Goal: Check status: Check status

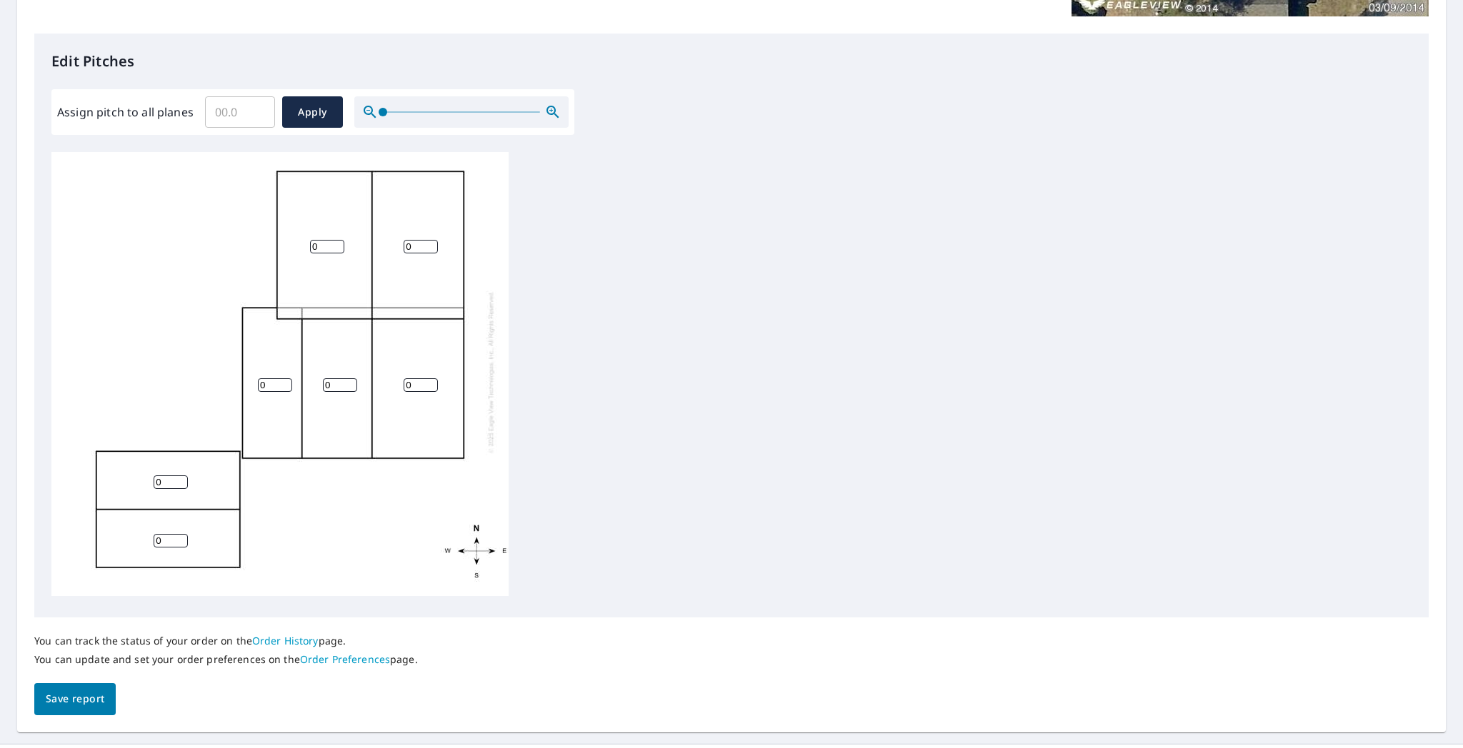
scroll to position [357, 0]
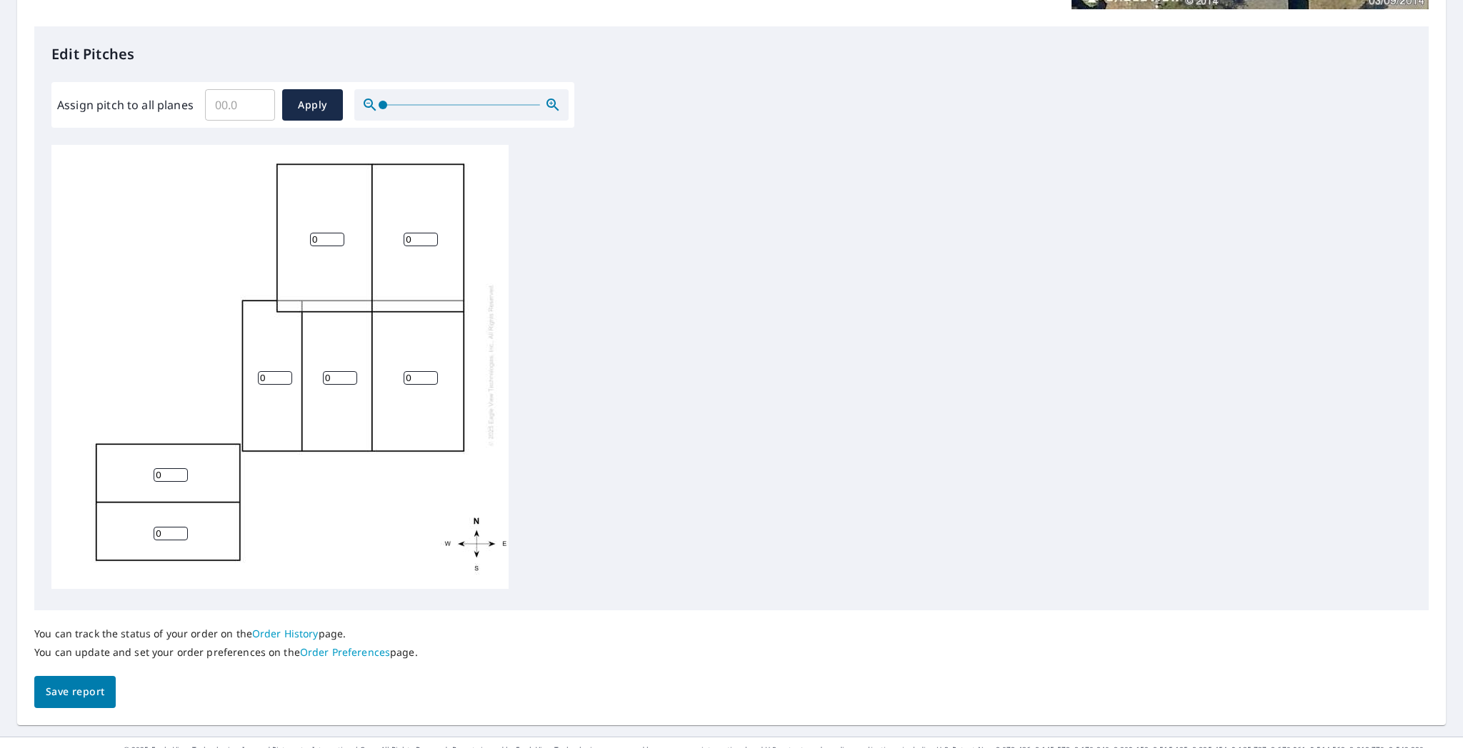
click at [320, 233] on input "0" at bounding box center [327, 240] width 34 height 14
type input "4"
click at [424, 233] on input "0" at bounding box center [421, 240] width 34 height 14
drag, startPoint x: 423, startPoint y: 230, endPoint x: 409, endPoint y: 230, distance: 13.6
click at [409, 233] on input "0" at bounding box center [421, 240] width 34 height 14
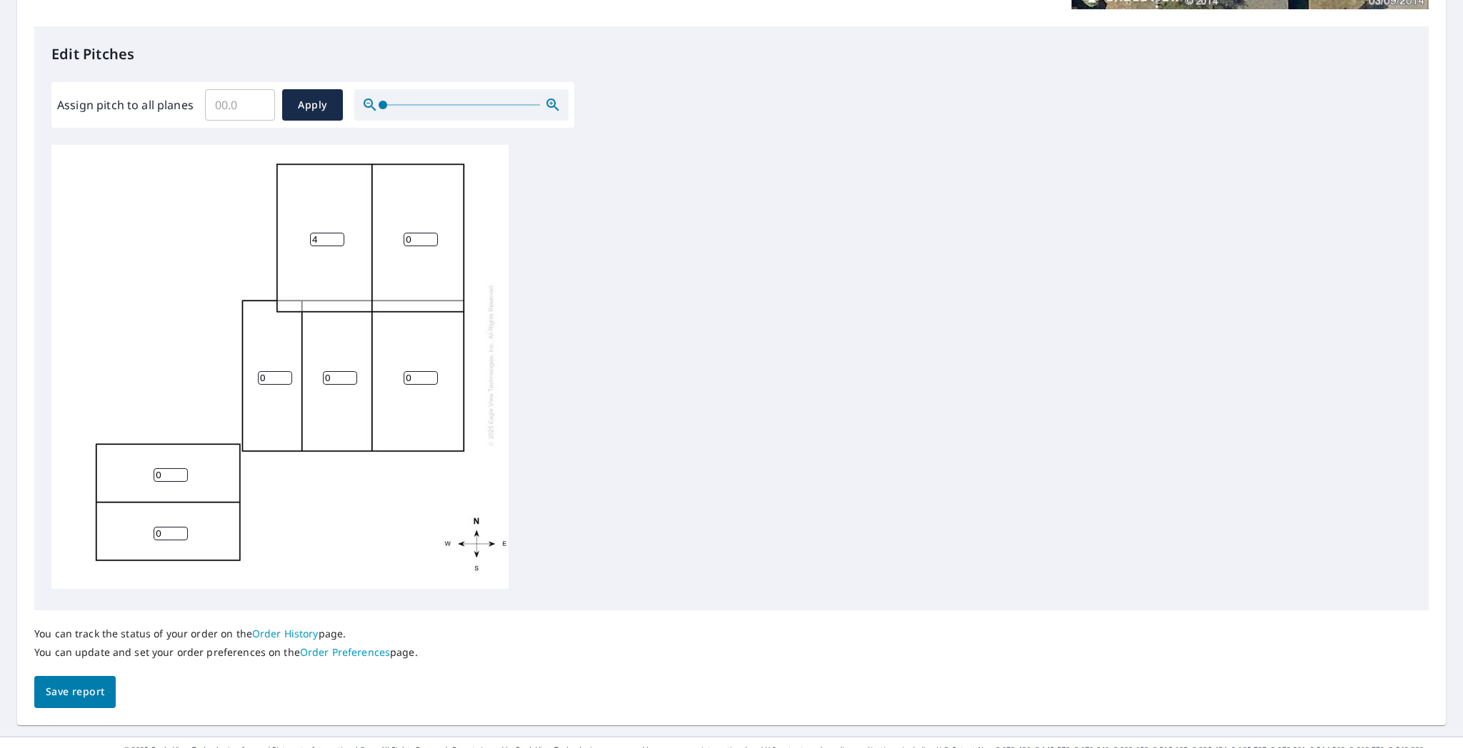
click at [408, 233] on input "0" at bounding box center [421, 240] width 34 height 14
type input "4"
drag, startPoint x: 413, startPoint y: 366, endPoint x: 391, endPoint y: 371, distance: 22.0
click at [392, 370] on div "4 0 4 0 0 0 0" at bounding box center [279, 365] width 457 height 449
type input "4"
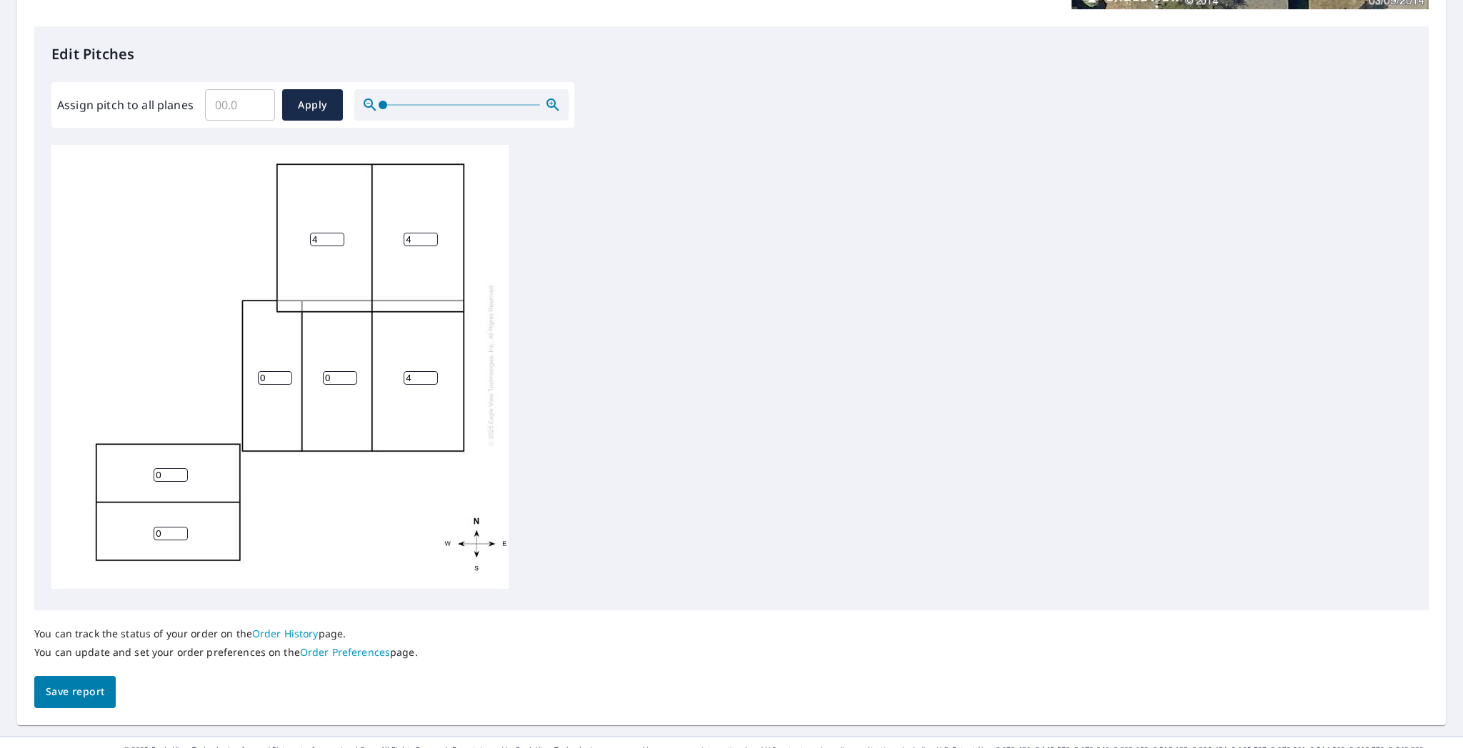
drag, startPoint x: 331, startPoint y: 370, endPoint x: 313, endPoint y: 370, distance: 17.9
click at [313, 370] on div "4 4 4 0 0 0 0" at bounding box center [279, 365] width 457 height 449
type input "4"
drag, startPoint x: 269, startPoint y: 368, endPoint x: 237, endPoint y: 370, distance: 31.5
click at [239, 370] on div "4 4 4 4 0 0 0" at bounding box center [279, 365] width 457 height 449
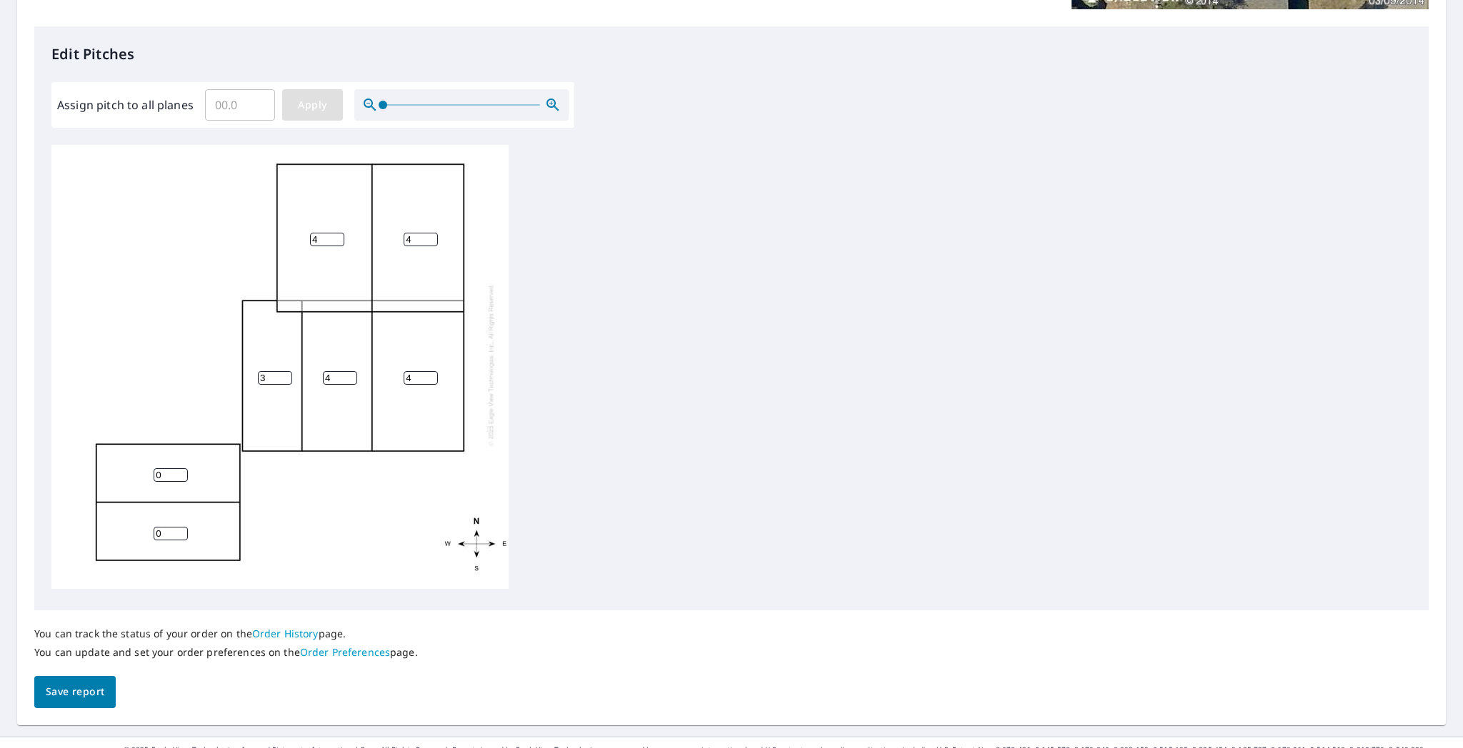
type input "3"
click at [325, 109] on span "Apply" at bounding box center [313, 105] width 38 height 18
click at [327, 233] on input "number" at bounding box center [327, 240] width 34 height 14
type input "4"
click at [416, 233] on input "number" at bounding box center [421, 240] width 34 height 14
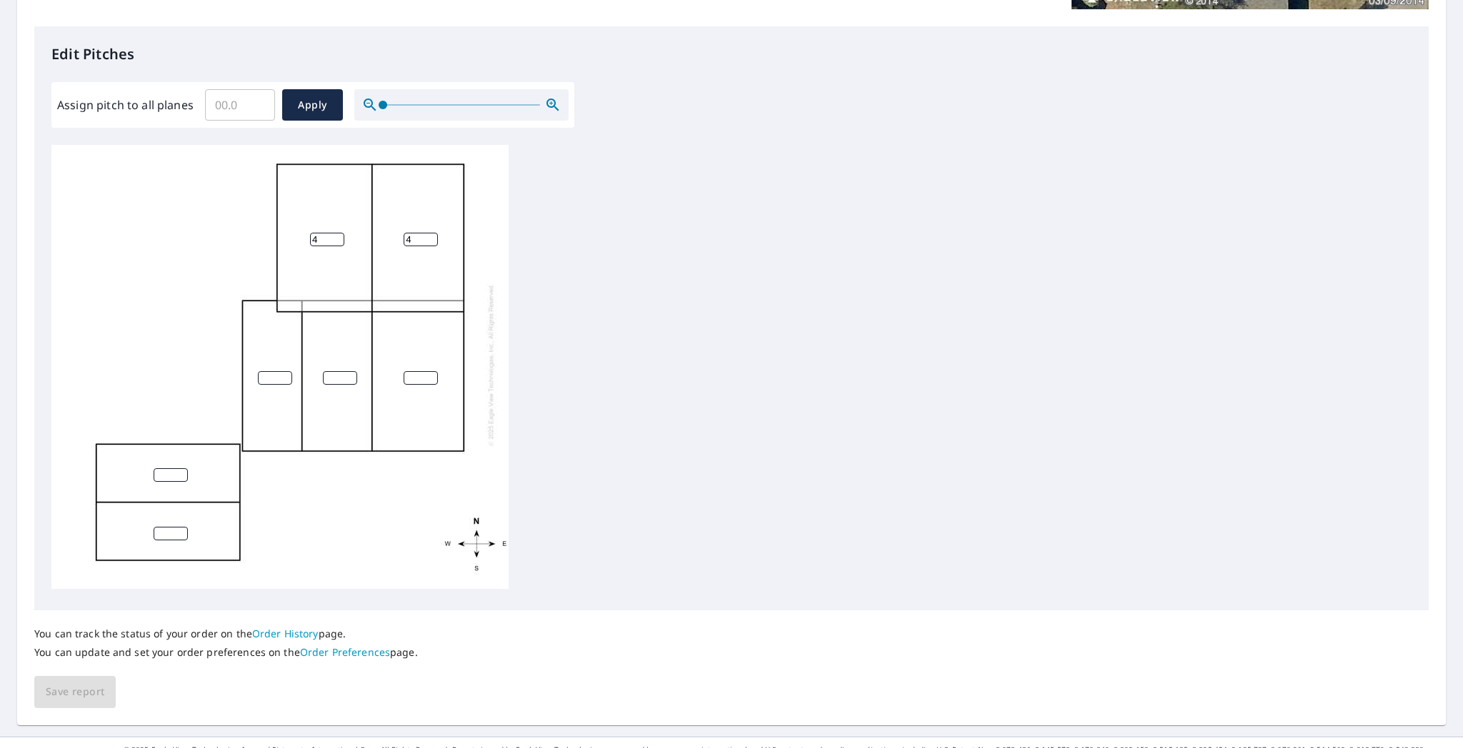
type input "4"
click at [334, 371] on input "number" at bounding box center [340, 378] width 34 height 14
type input "4"
click at [409, 371] on input "number" at bounding box center [421, 378] width 34 height 14
type input "4"
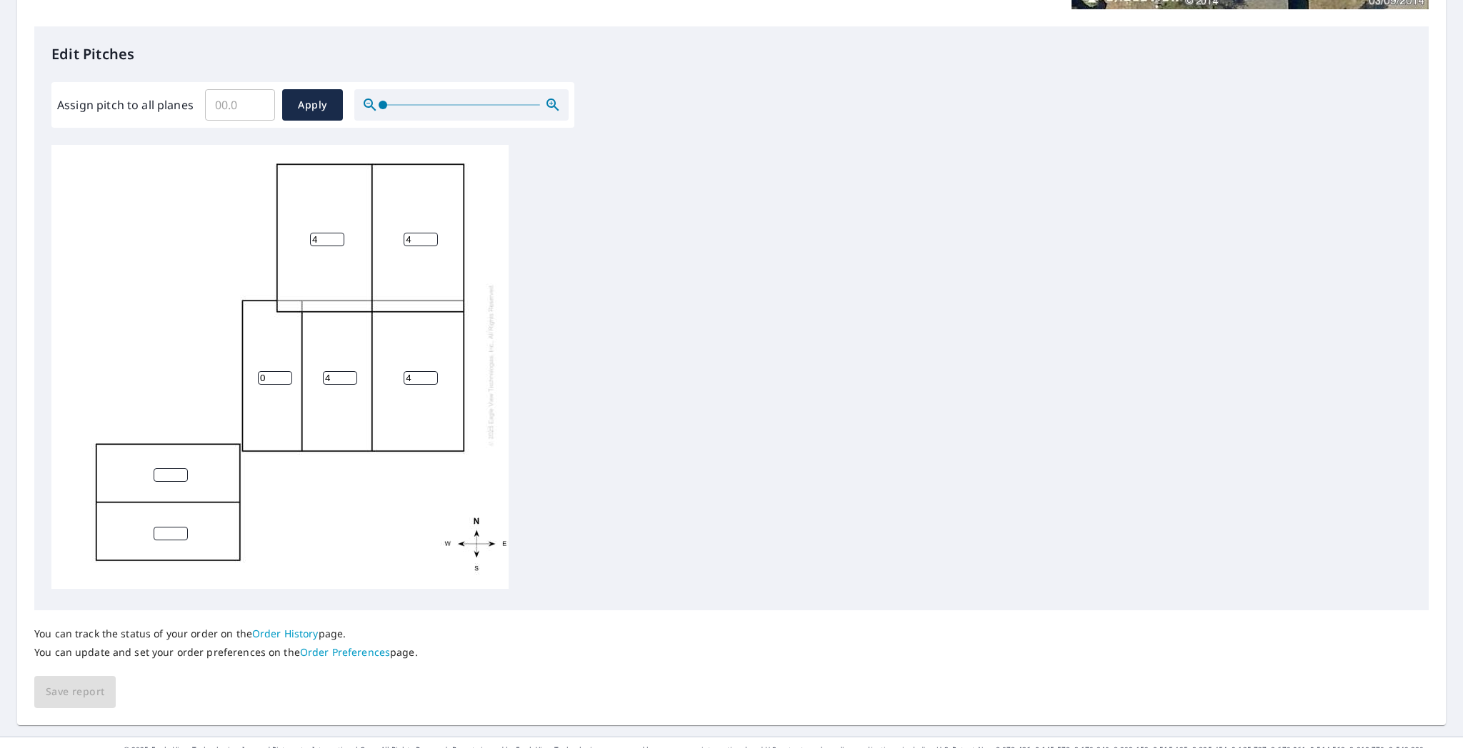
click at [279, 371] on input "0" at bounding box center [275, 378] width 34 height 14
drag, startPoint x: 274, startPoint y: 365, endPoint x: 257, endPoint y: 369, distance: 16.8
click at [258, 371] on input "0" at bounding box center [275, 378] width 34 height 14
type input "3"
click at [551, 606] on div "You can track the status of your order on the Order History page. You can updat…" at bounding box center [731, 660] width 1394 height 98
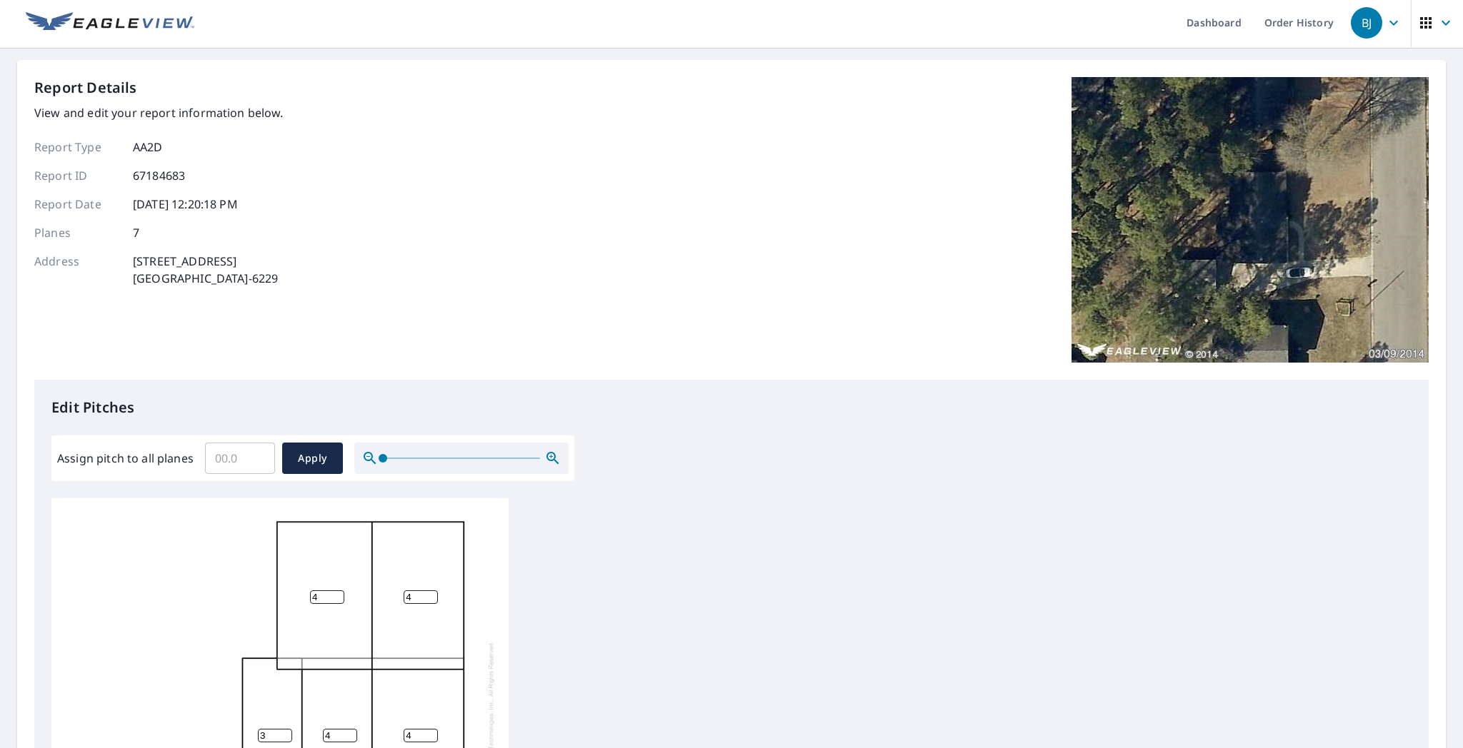
scroll to position [0, 0]
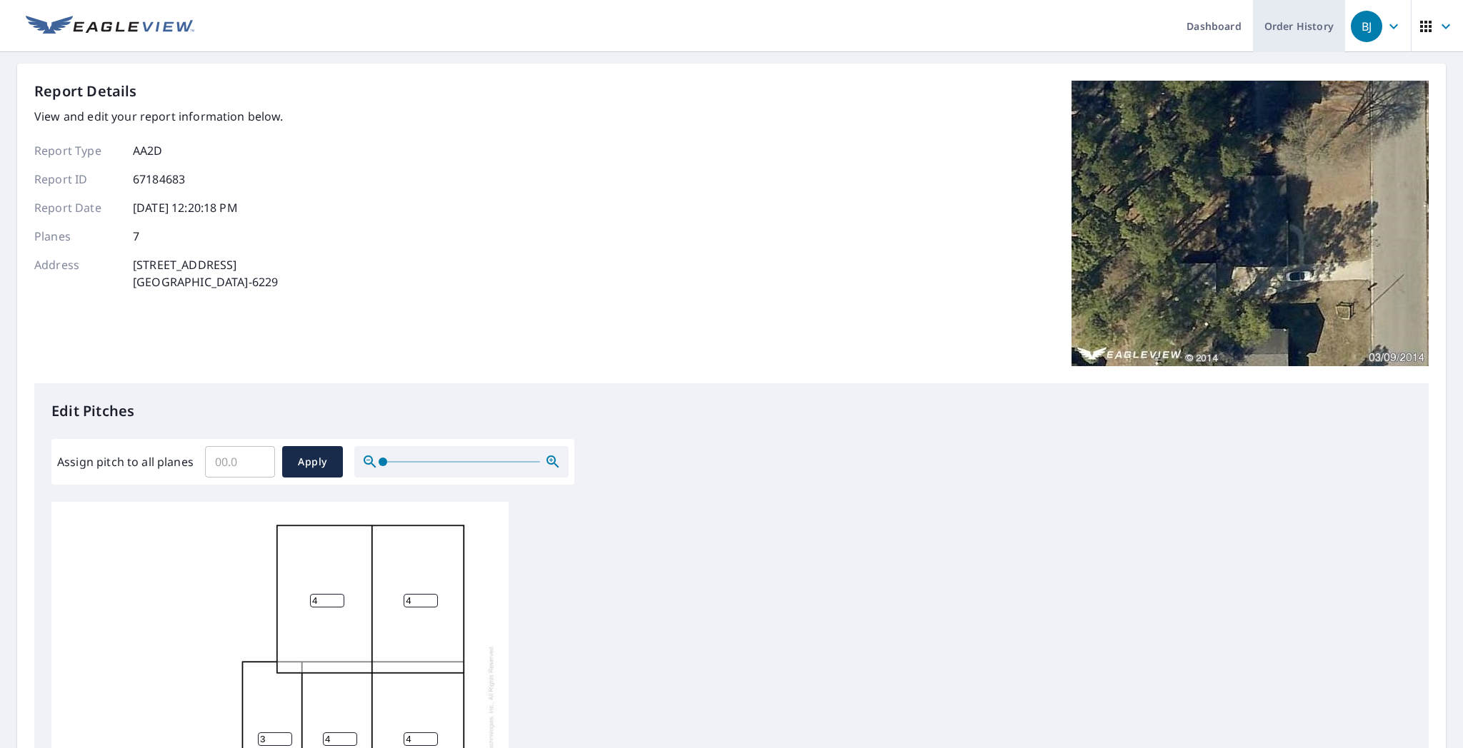
click at [636, 26] on link "Order History" at bounding box center [1299, 26] width 92 height 52
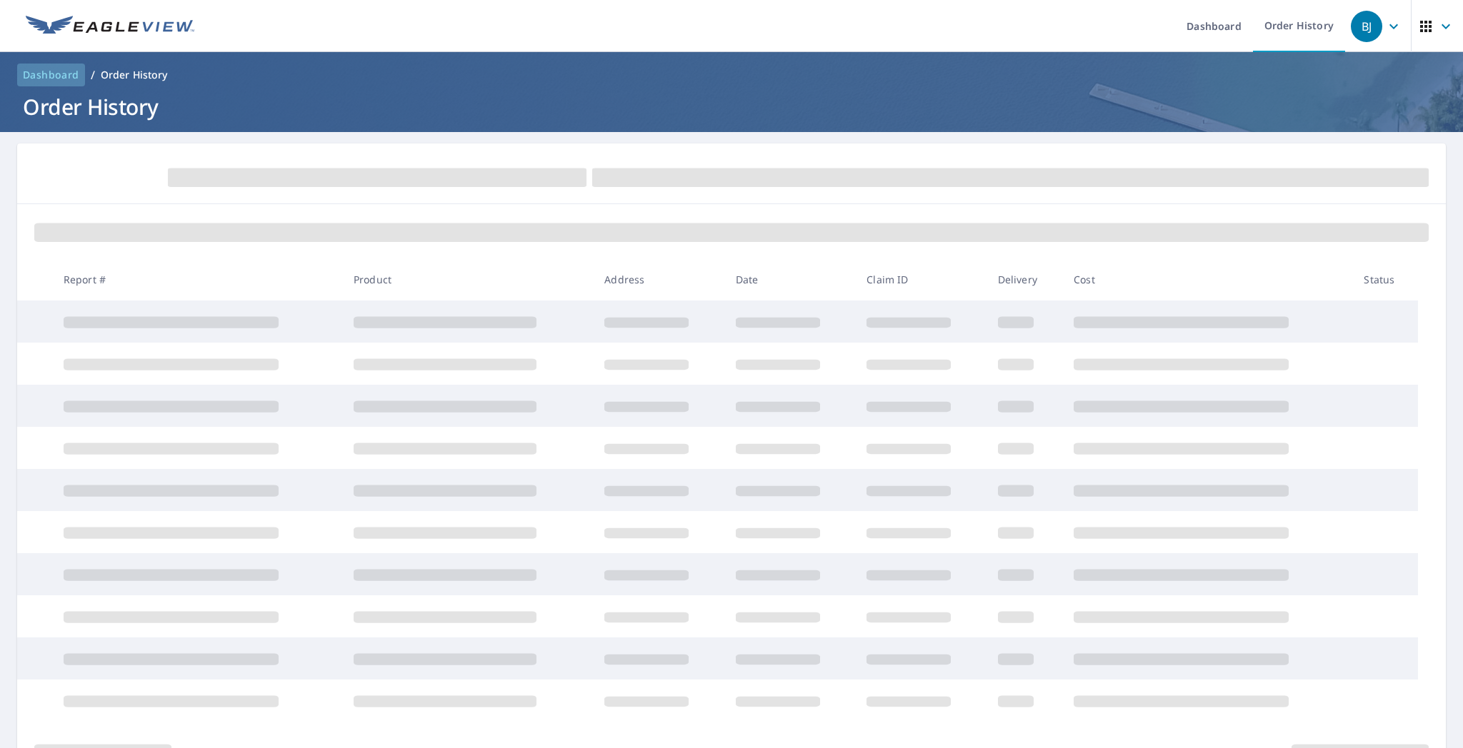
click at [48, 69] on span "Dashboard" at bounding box center [51, 75] width 56 height 14
